Goal: Find contact information: Find contact information

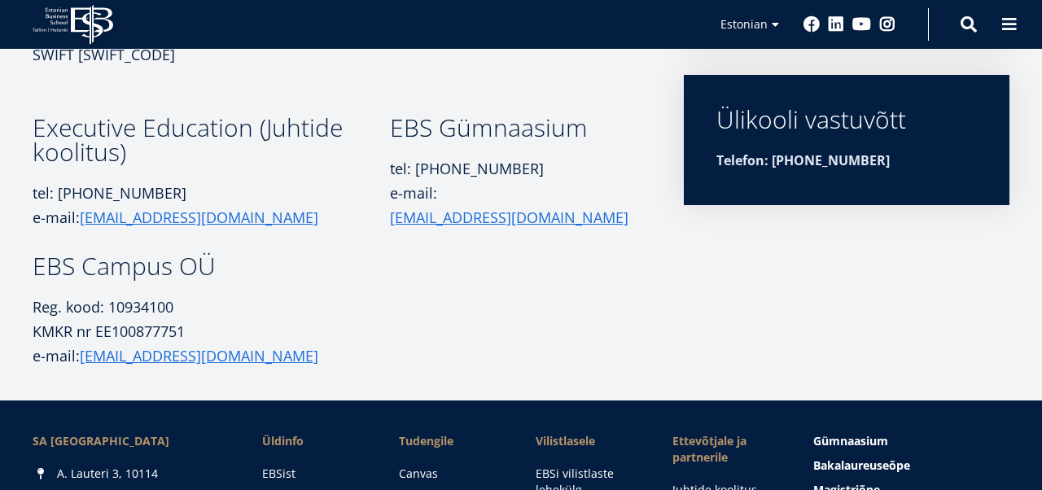
scroll to position [541, 0]
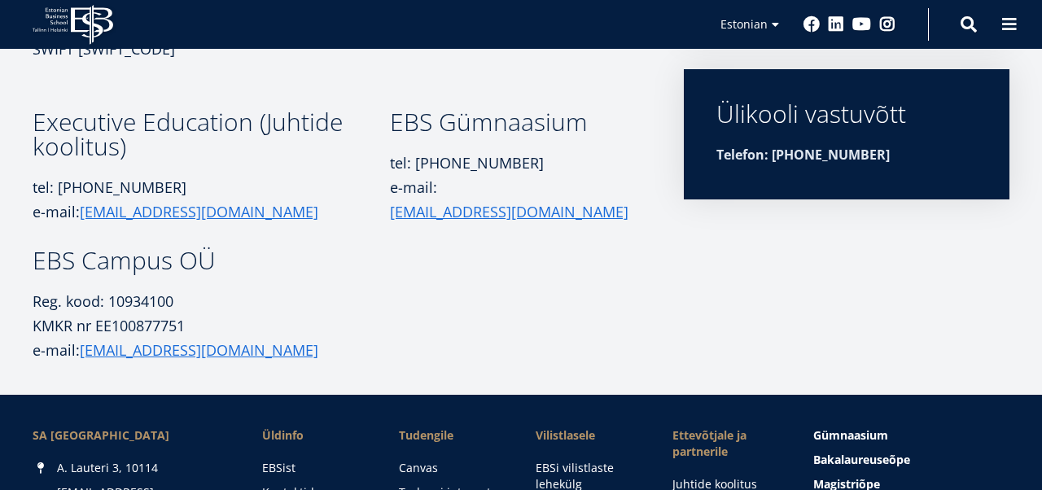
click at [278, 364] on article "SA Estonian Business School A. Lauteri 3, 10114 Tallinn, Eesti Reg. kood: 90013…" at bounding box center [521, 57] width 1042 height 676
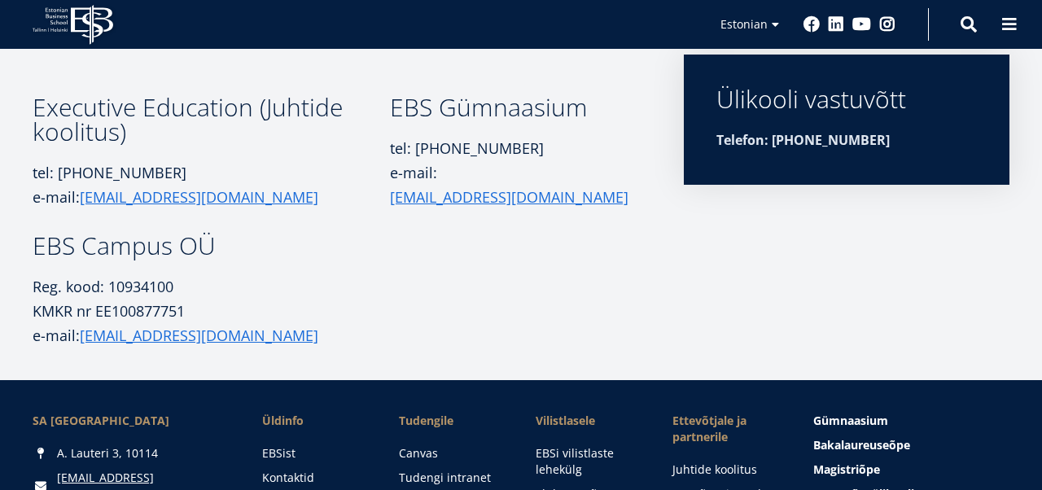
scroll to position [559, 0]
